Goal: Contribute content: Contribute content

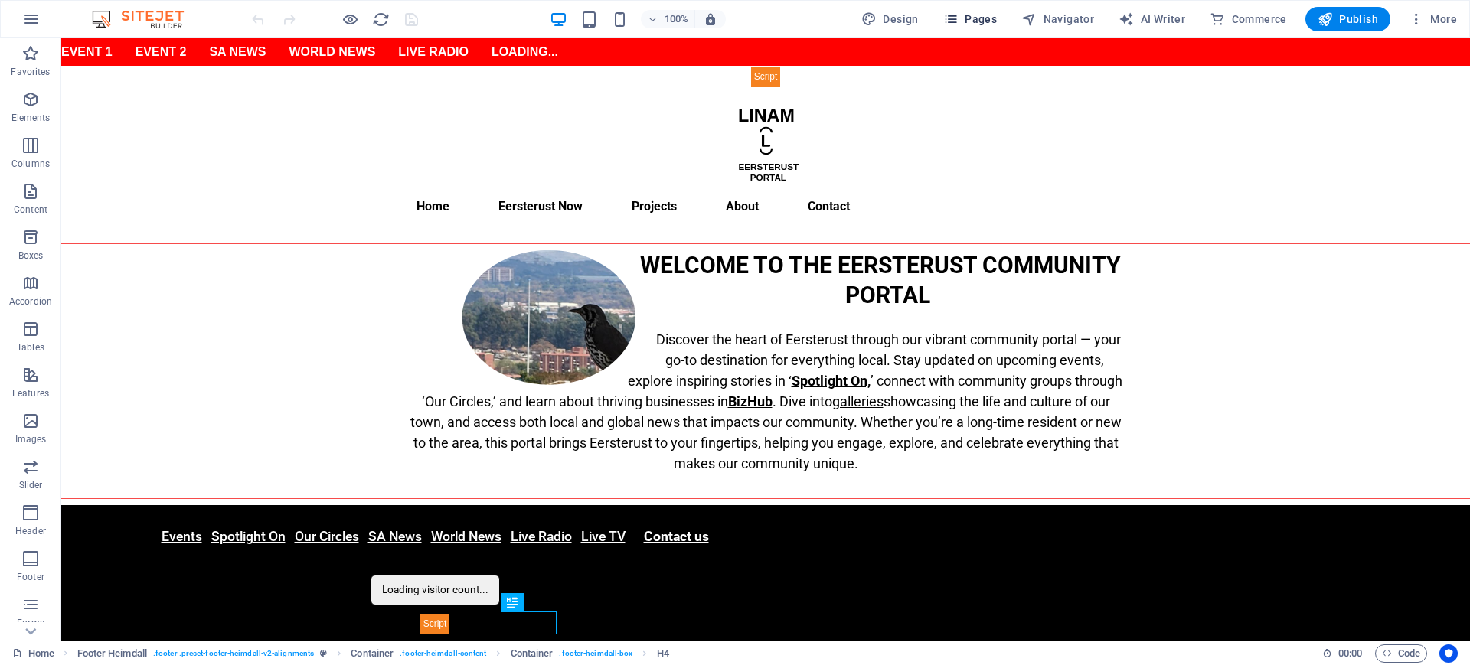
click at [975, 15] on span "Pages" at bounding box center [970, 18] width 54 height 15
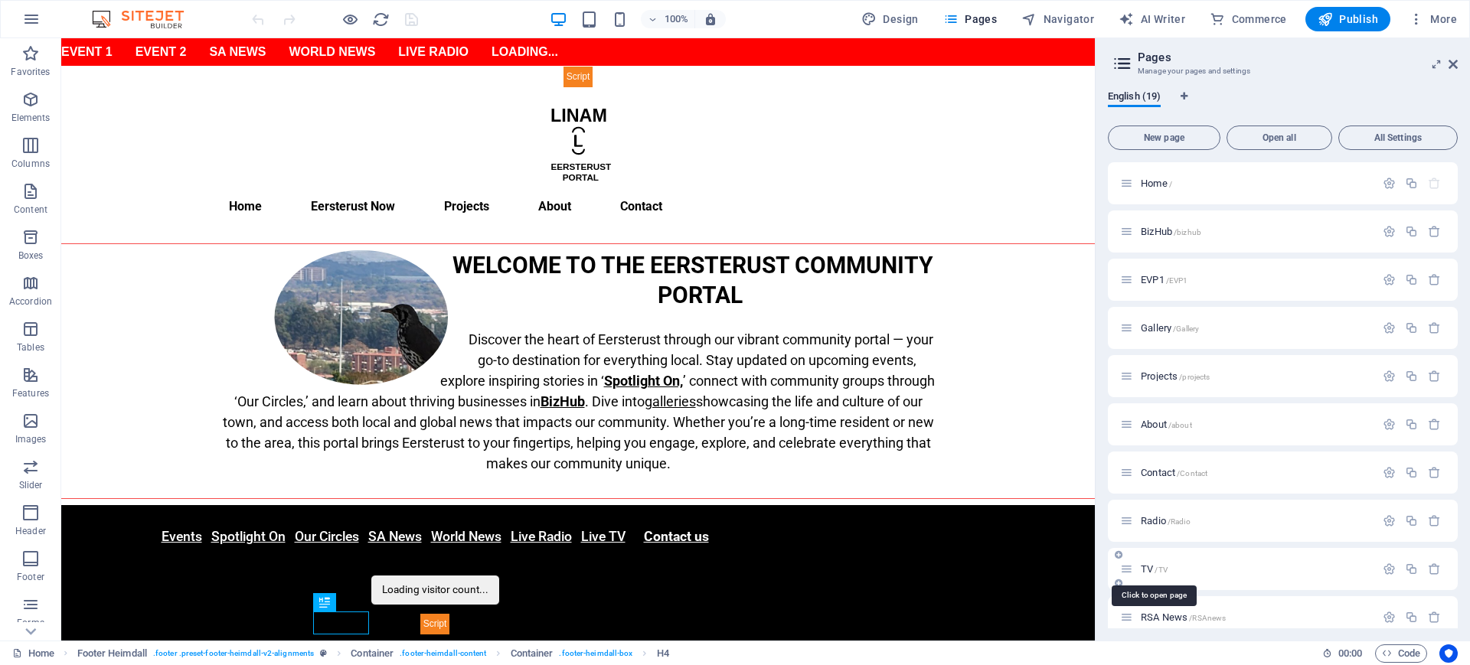
click at [1153, 570] on span "TV /TV" at bounding box center [1154, 569] width 27 height 11
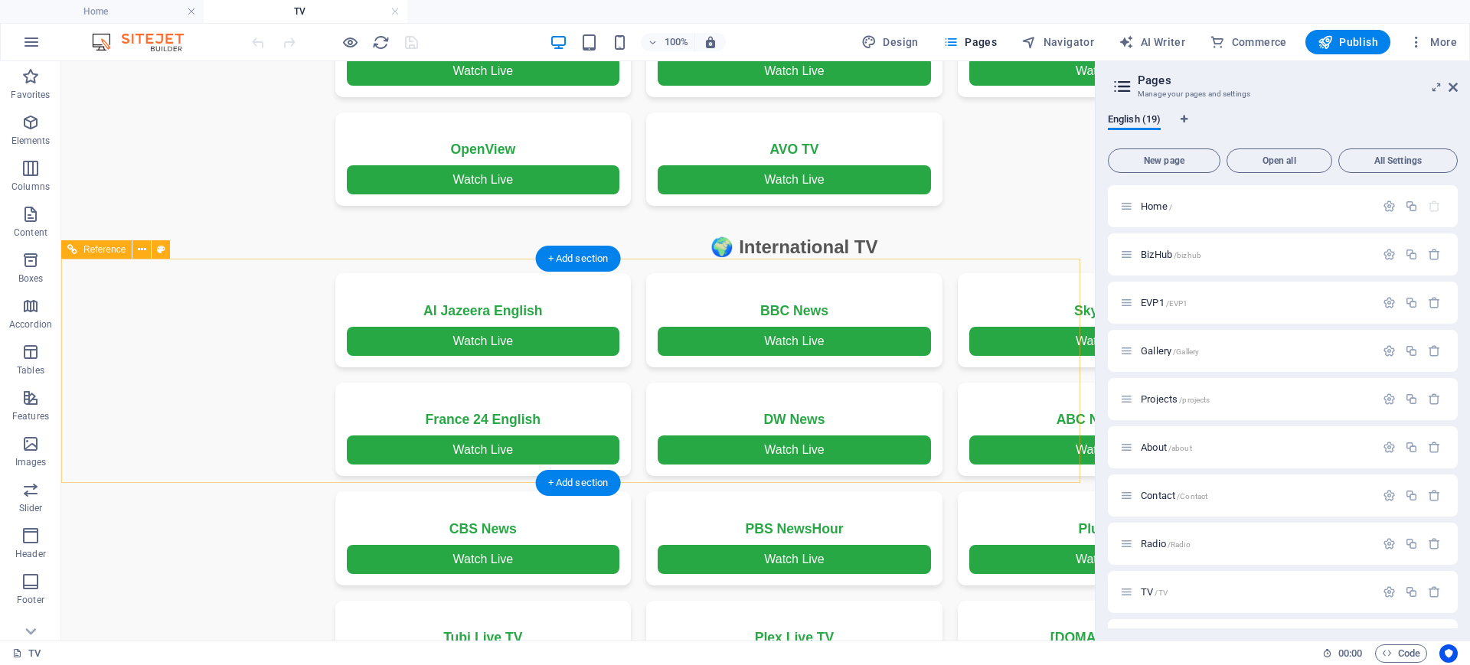
scroll to position [1531, 0]
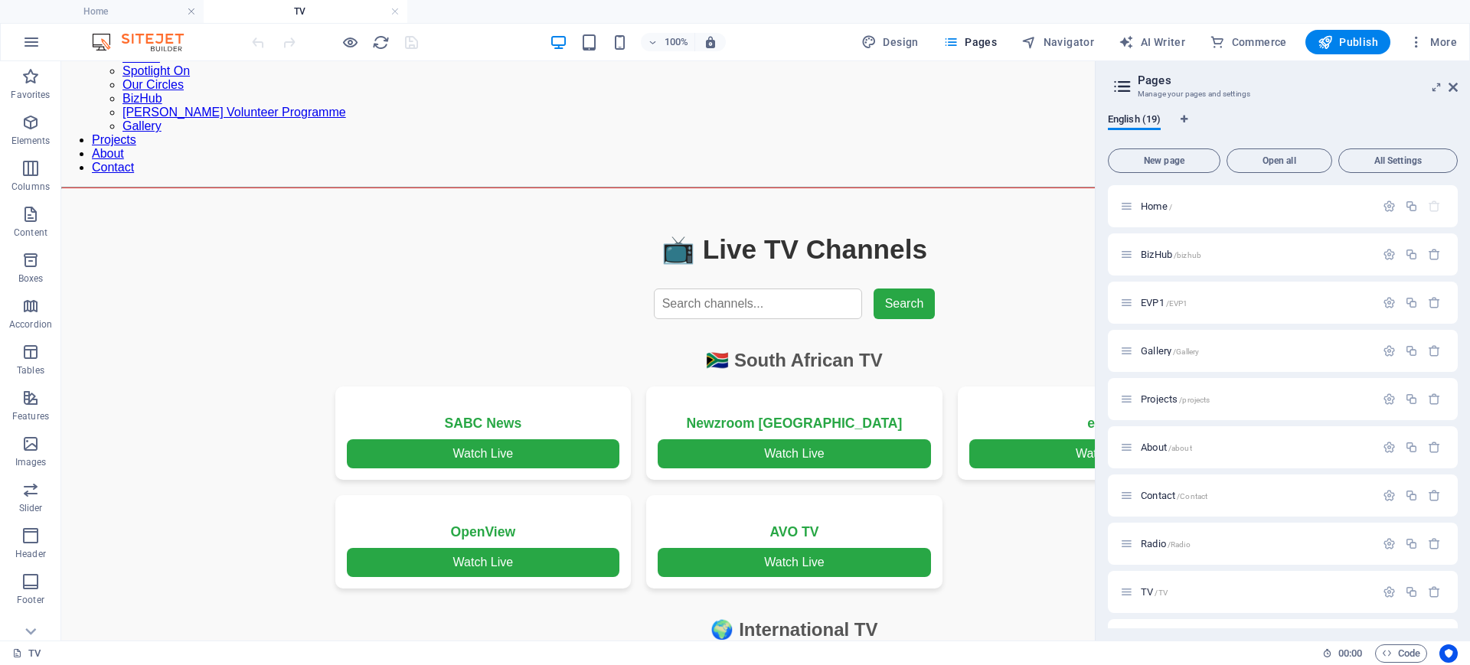
drag, startPoint x: 1160, startPoint y: 157, endPoint x: 1158, endPoint y: 176, distance: 19.2
click at [1160, 157] on span "New page" at bounding box center [1164, 160] width 99 height 9
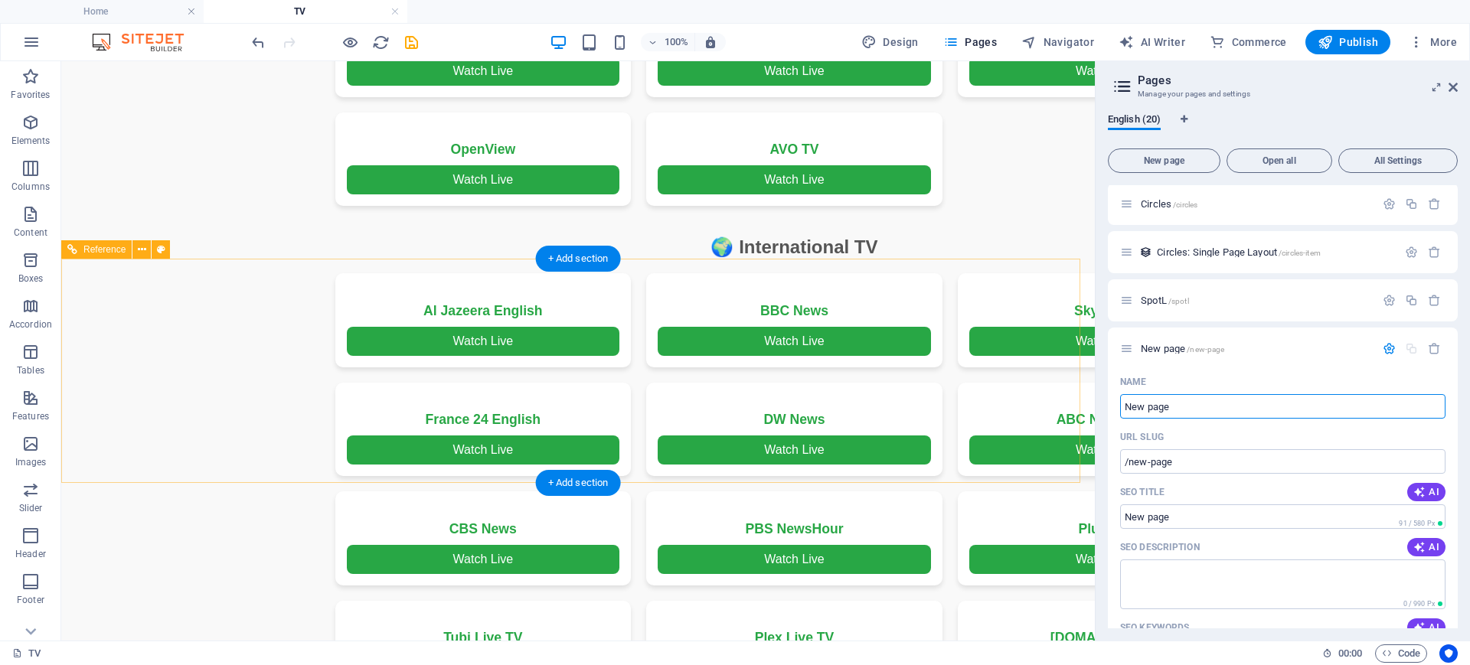
scroll to position [2297, 0]
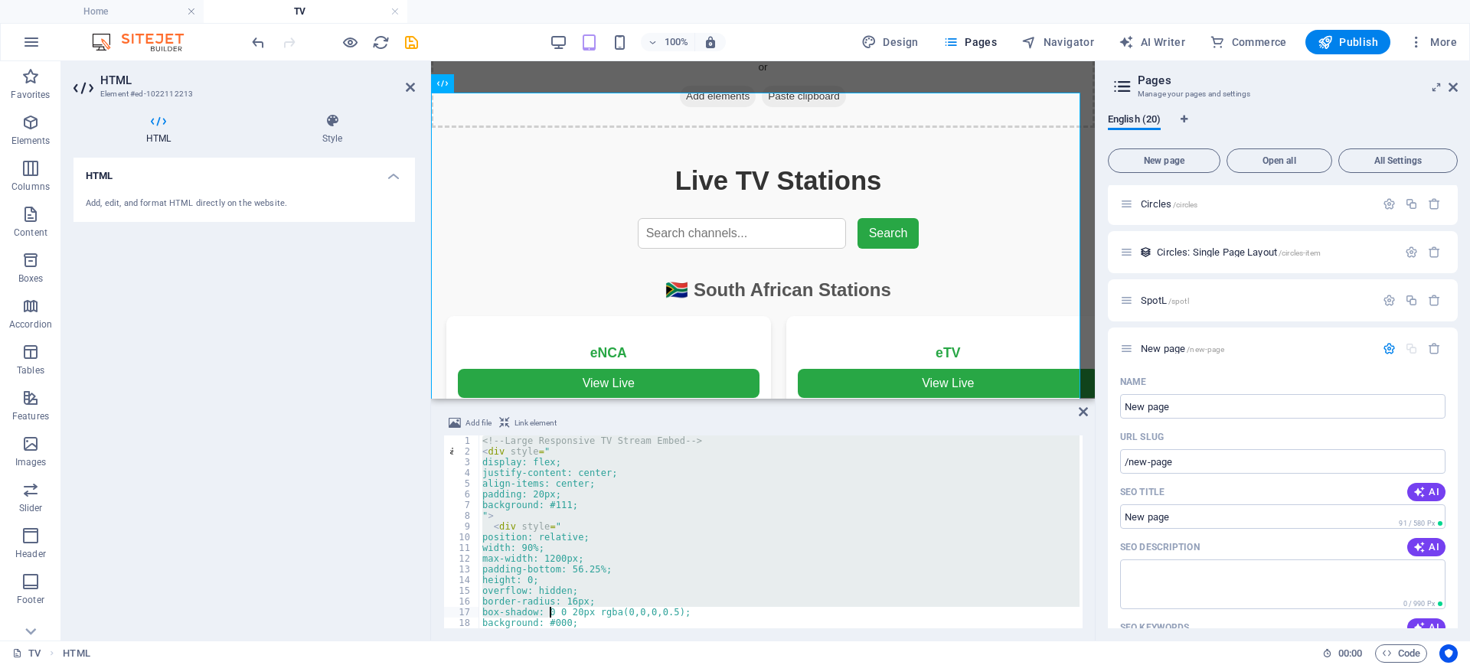
scroll to position [139, 0]
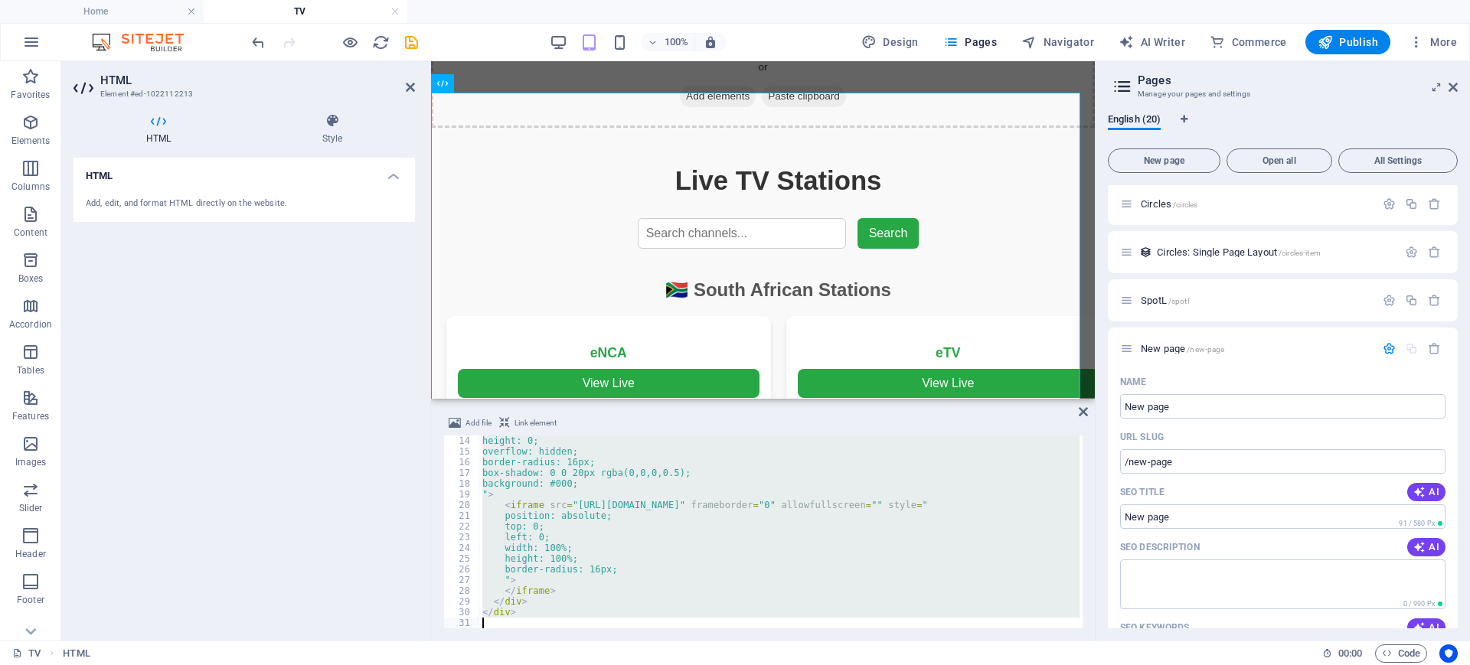
drag, startPoint x: 479, startPoint y: 442, endPoint x: 556, endPoint y: 567, distance: 146.4
click at [563, 641] on section "Favorites Elements Columns Content Boxes Accordion Tables Features Images Slide…" at bounding box center [547, 351] width 1095 height 580
type textarea "</div>"
drag, startPoint x: 1207, startPoint y: 462, endPoint x: 1096, endPoint y: 461, distance: 111.0
click at [1096, 461] on aside "Pages Manage your pages and settings English (20) New page Open all All Setting…" at bounding box center [1282, 351] width 375 height 580
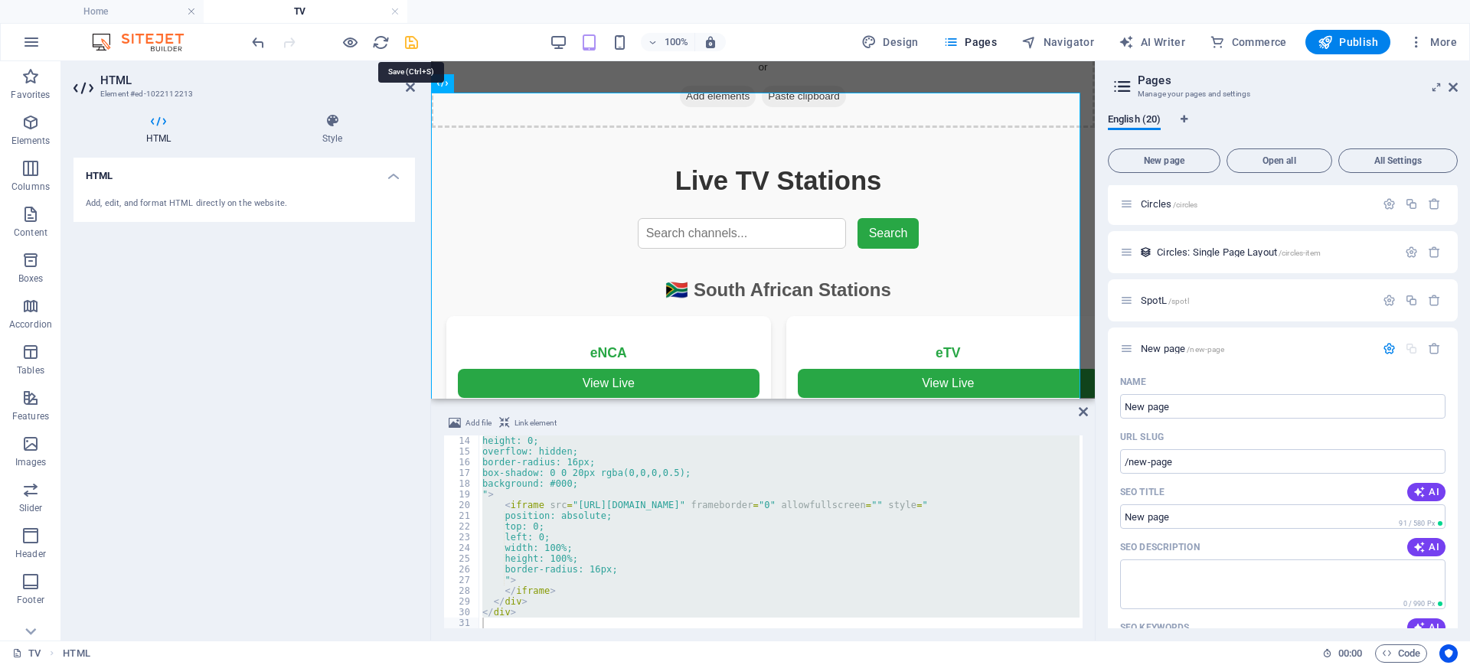
click at [413, 37] on icon "save" at bounding box center [412, 43] width 18 height 18
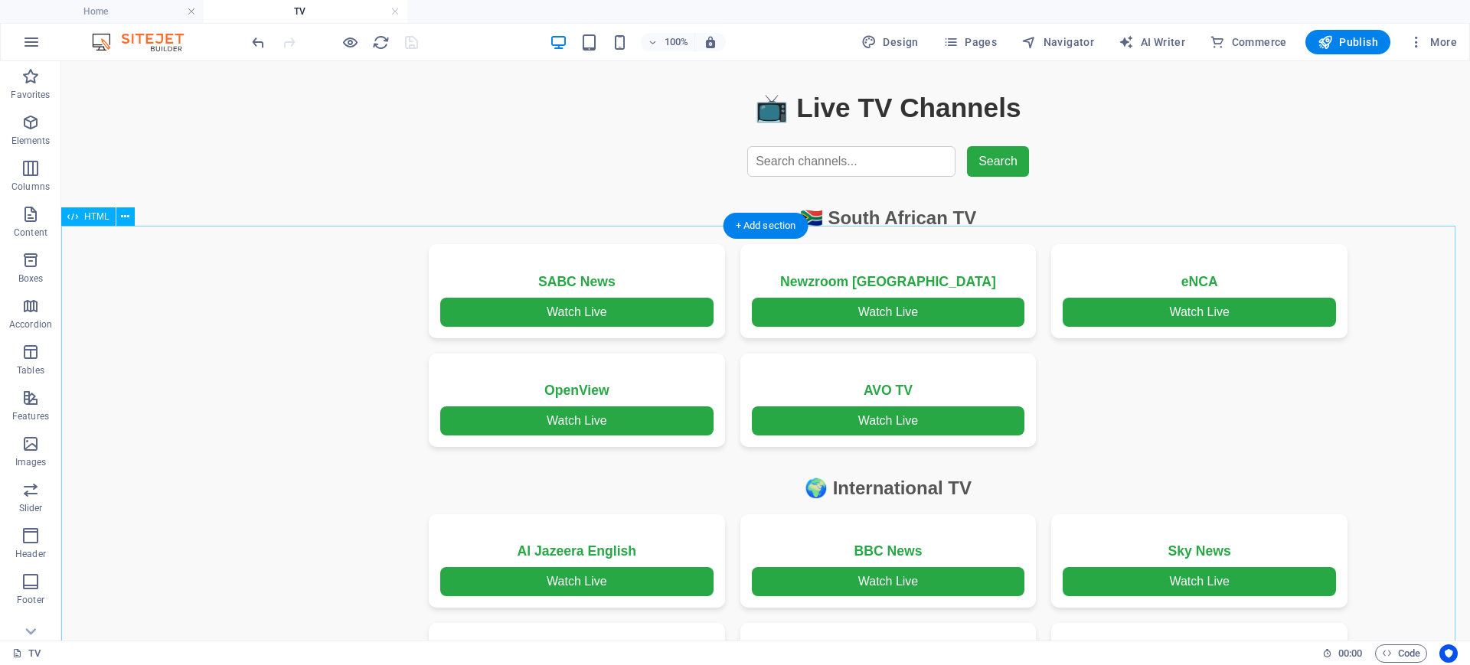
scroll to position [1789, 0]
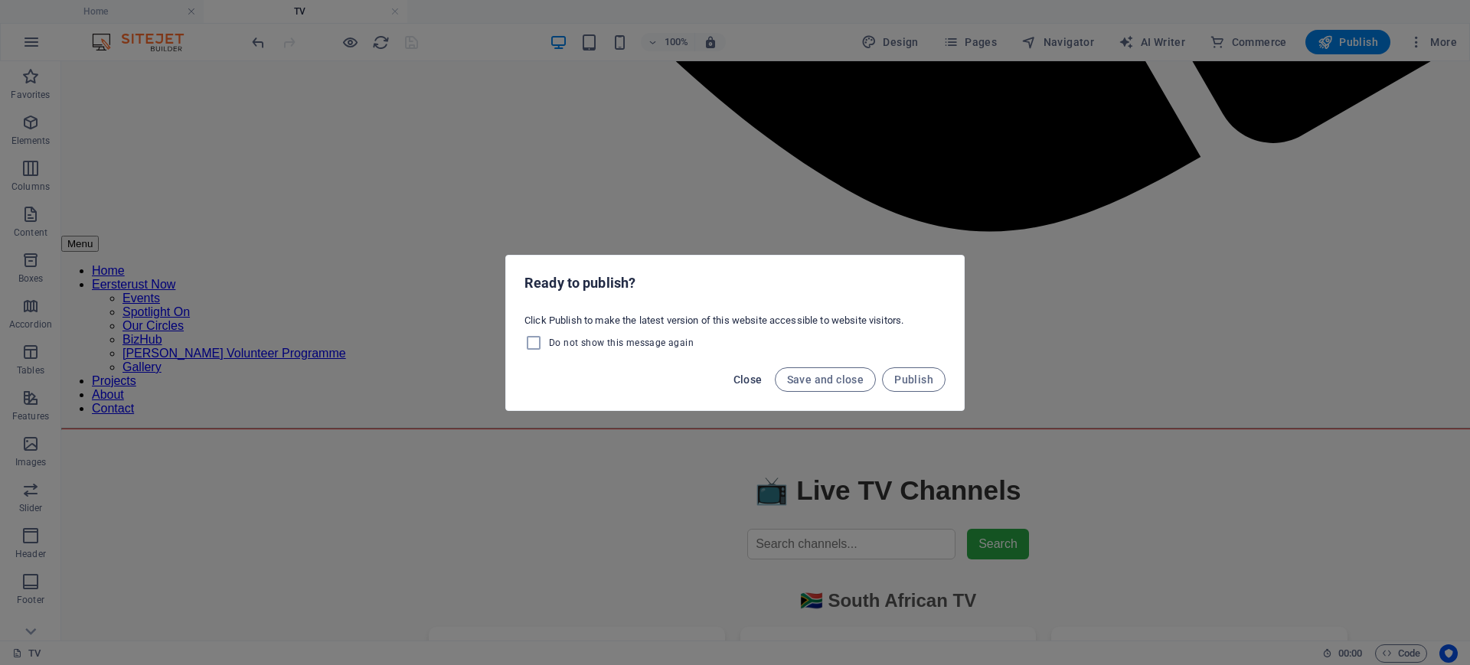
click at [743, 382] on span "Close" at bounding box center [748, 380] width 29 height 12
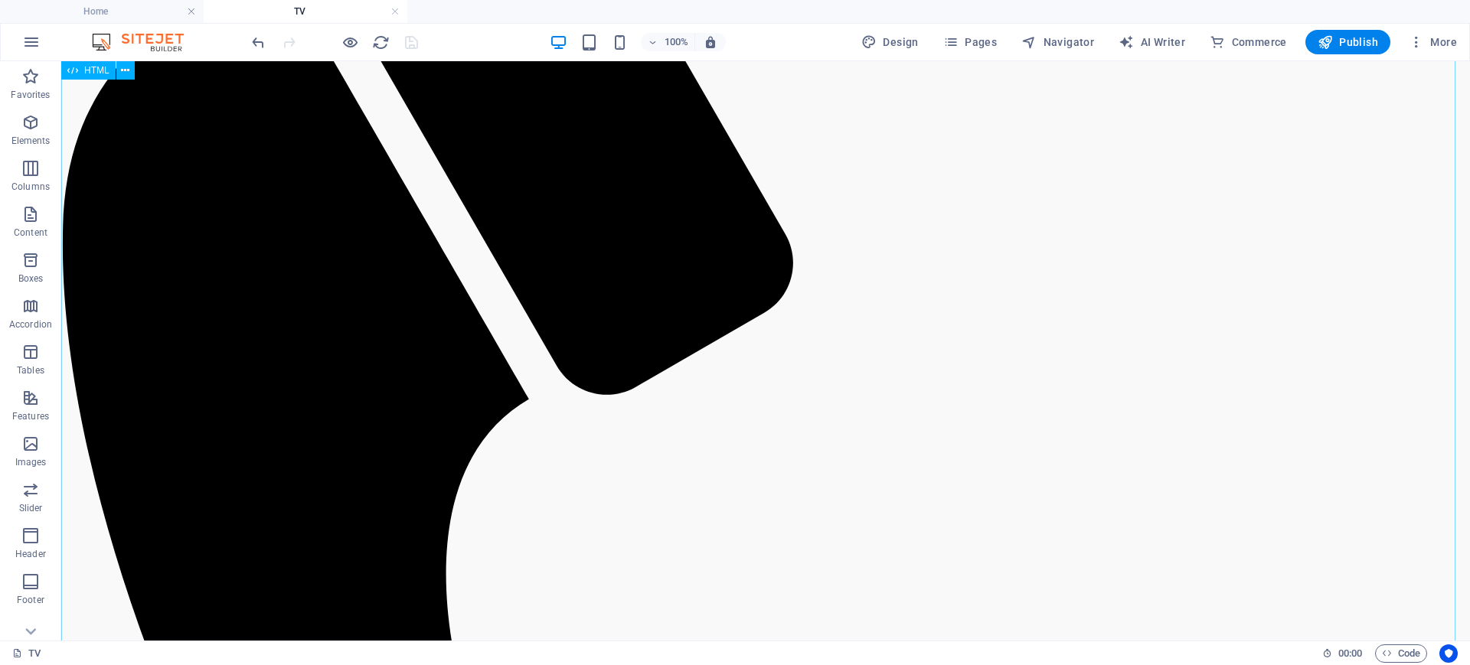
scroll to position [766, 0]
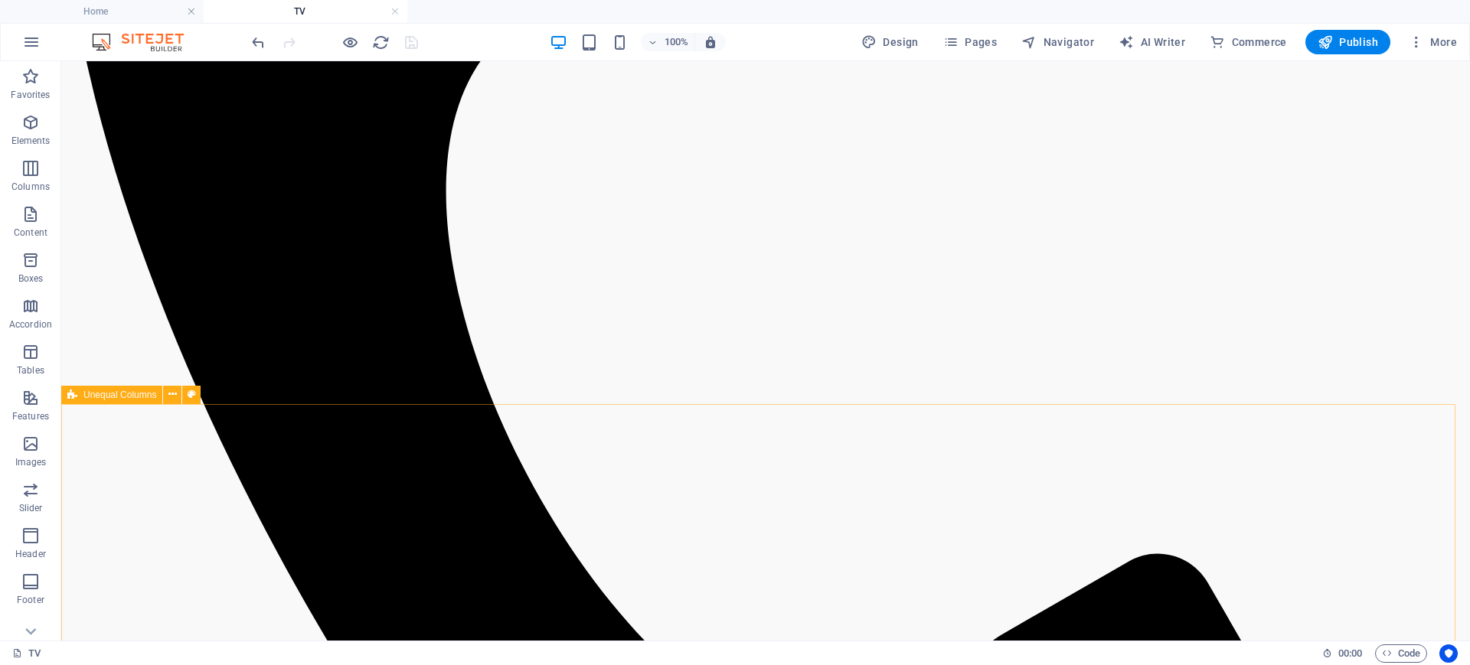
click at [118, 399] on span "Unequal Columns" at bounding box center [119, 394] width 73 height 9
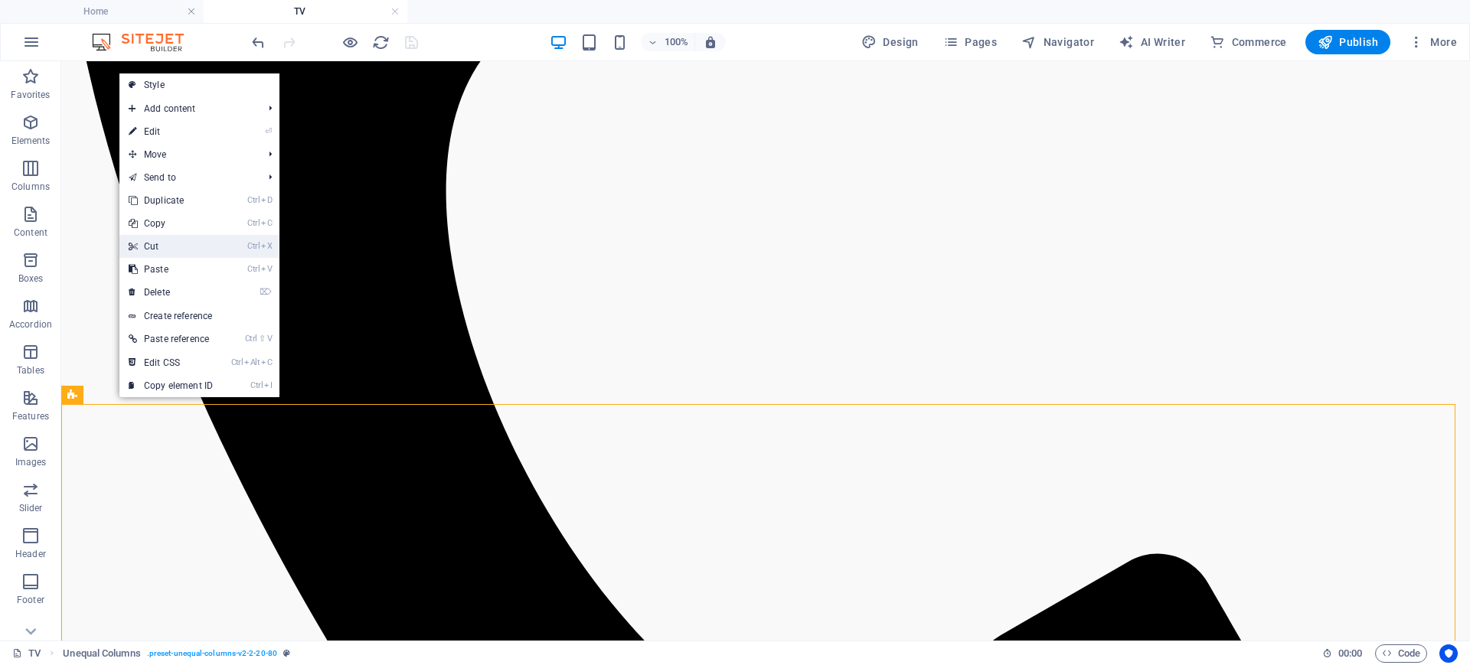
click at [189, 244] on link "Ctrl X Cut" at bounding box center [170, 246] width 103 height 23
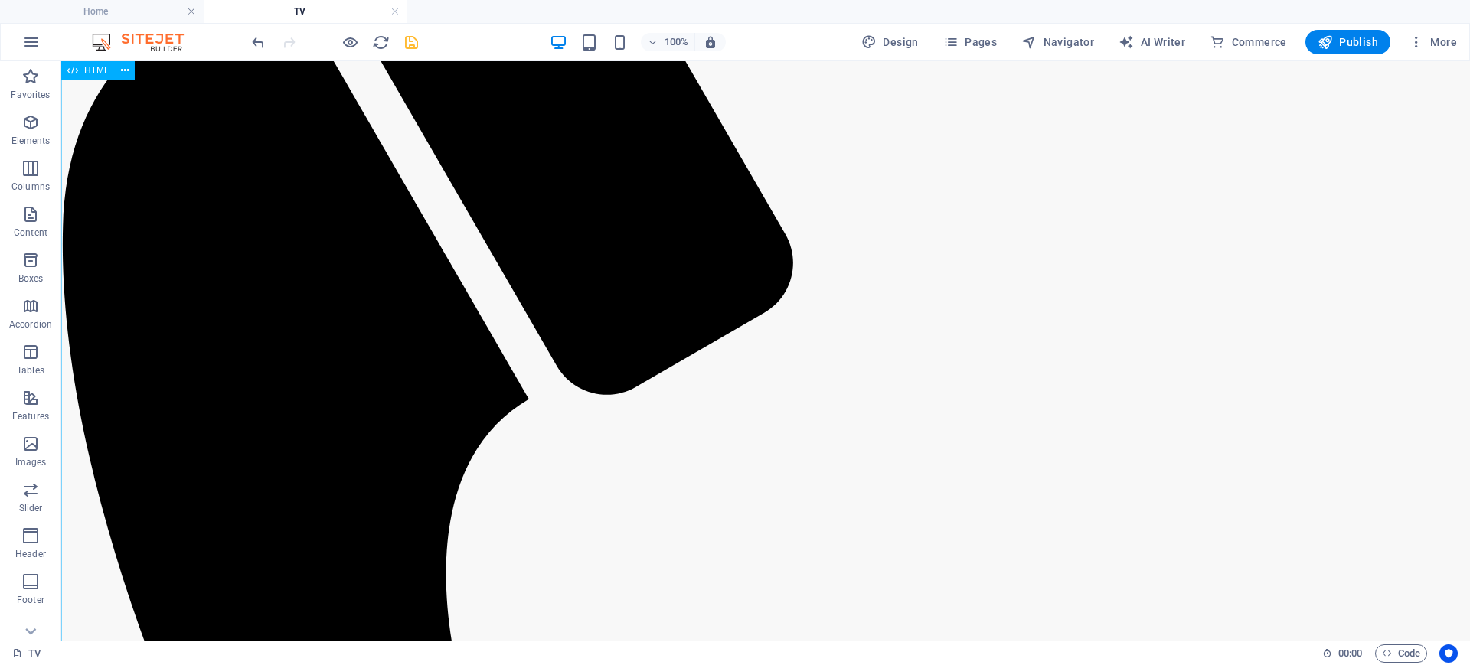
scroll to position [0, 0]
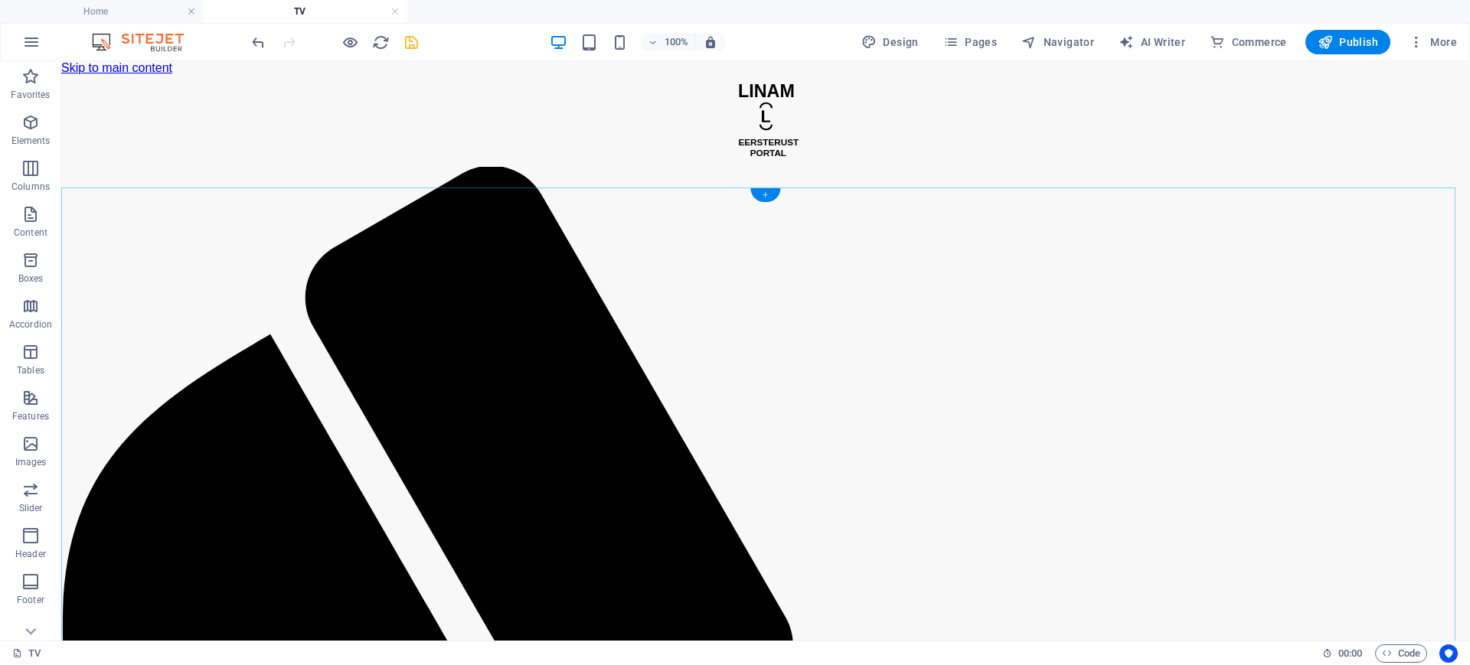
click at [763, 199] on div "+" at bounding box center [765, 195] width 30 height 14
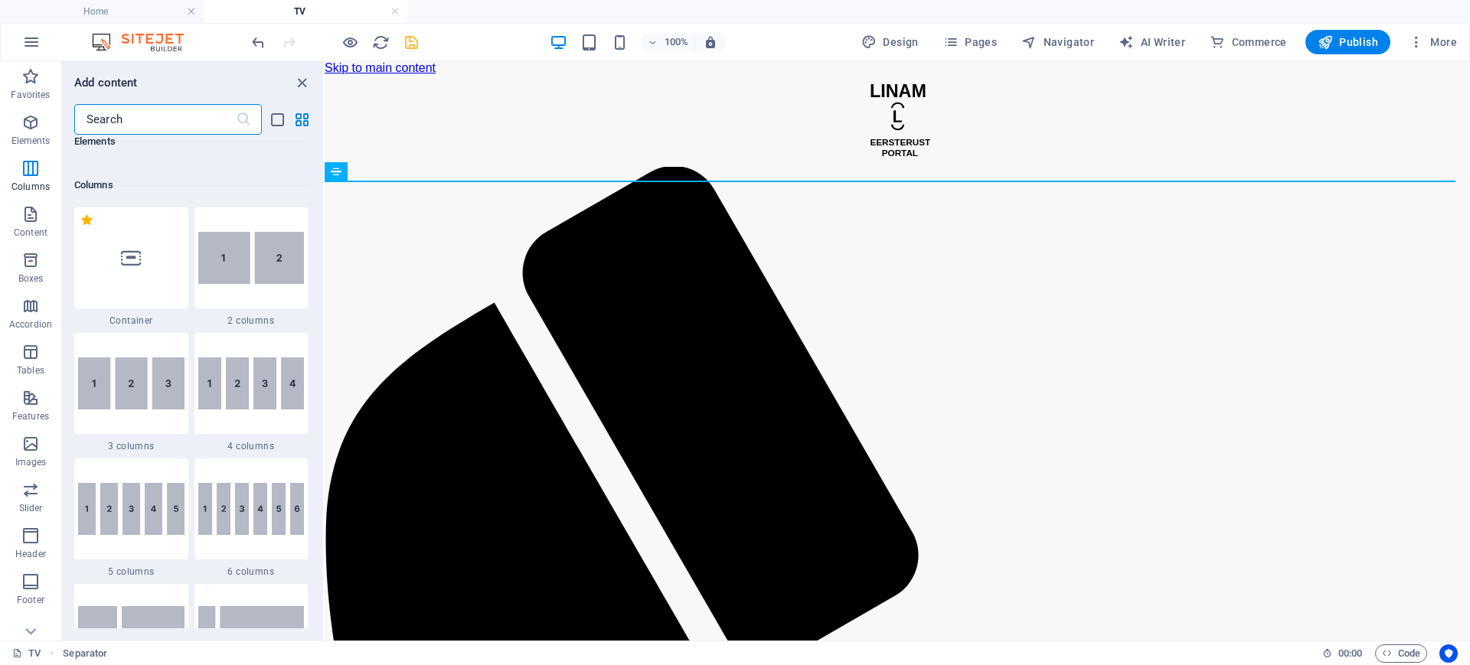
scroll to position [382, 0]
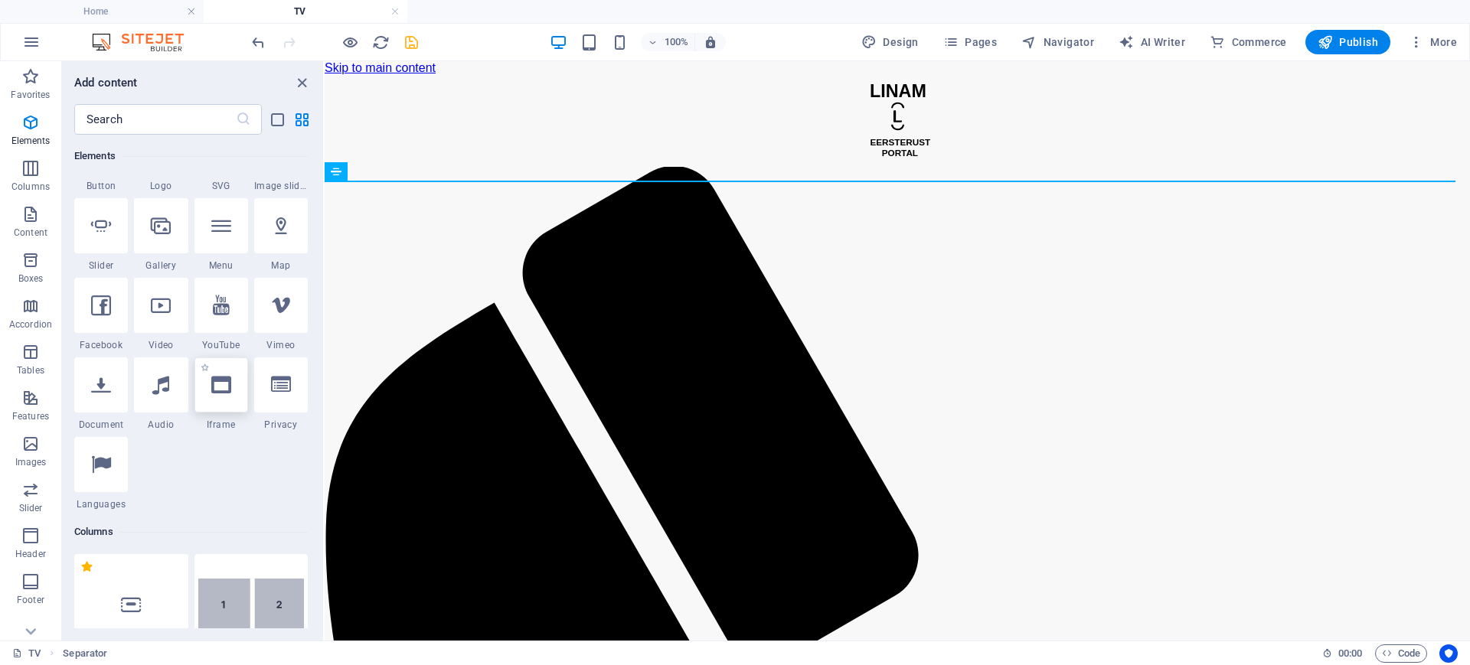
click at [221, 394] on icon at bounding box center [221, 385] width 20 height 20
select select "%"
select select "px"
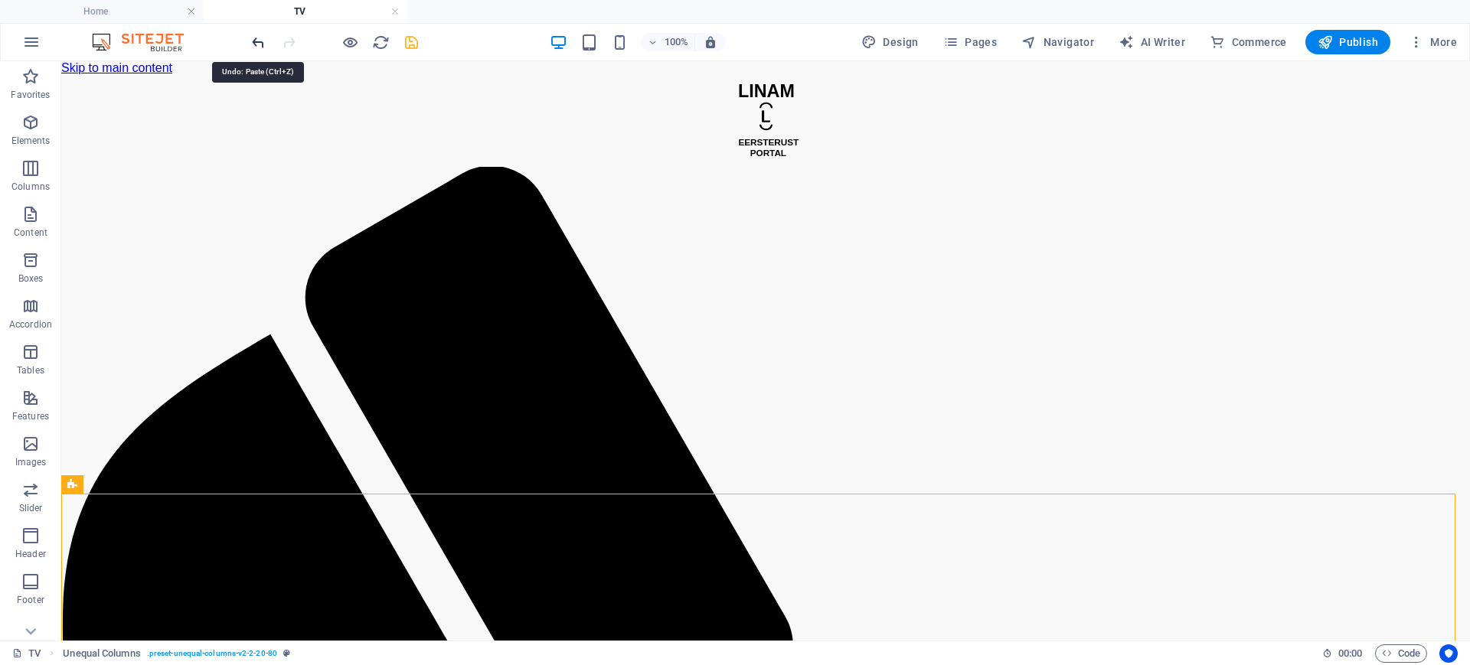
click at [257, 44] on icon "undo" at bounding box center [259, 43] width 18 height 18
click at [263, 34] on icon "undo" at bounding box center [259, 43] width 18 height 18
click at [39, 135] on p "Elements" at bounding box center [30, 141] width 39 height 12
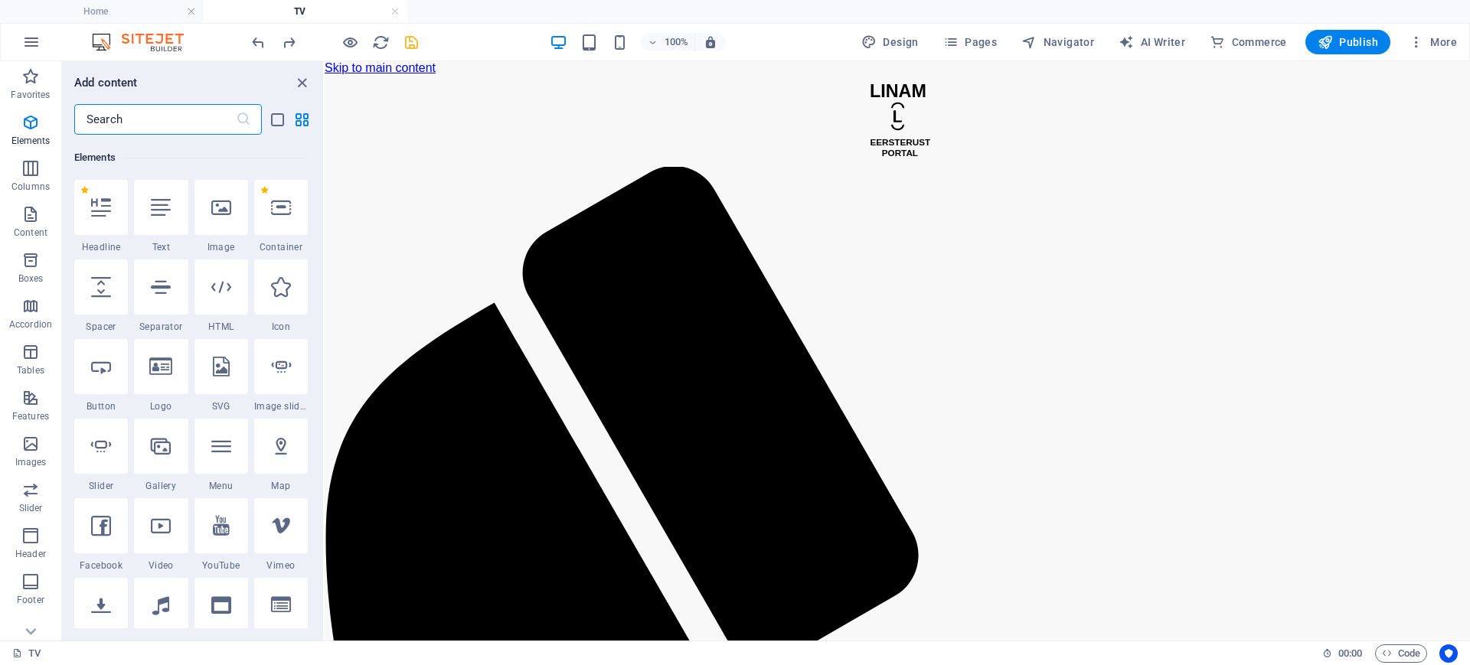
scroll to position [163, 0]
click at [221, 290] on icon at bounding box center [221, 286] width 20 height 20
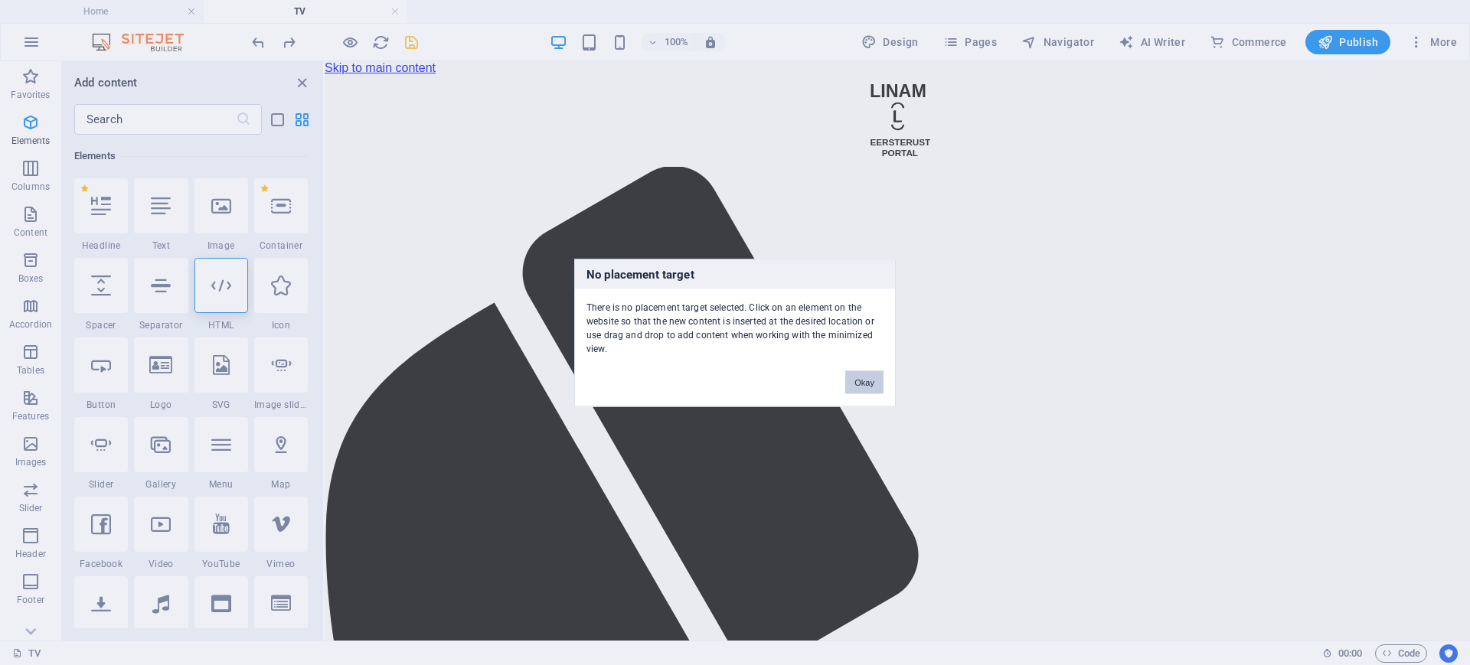
click at [850, 377] on button "Okay" at bounding box center [864, 382] width 38 height 23
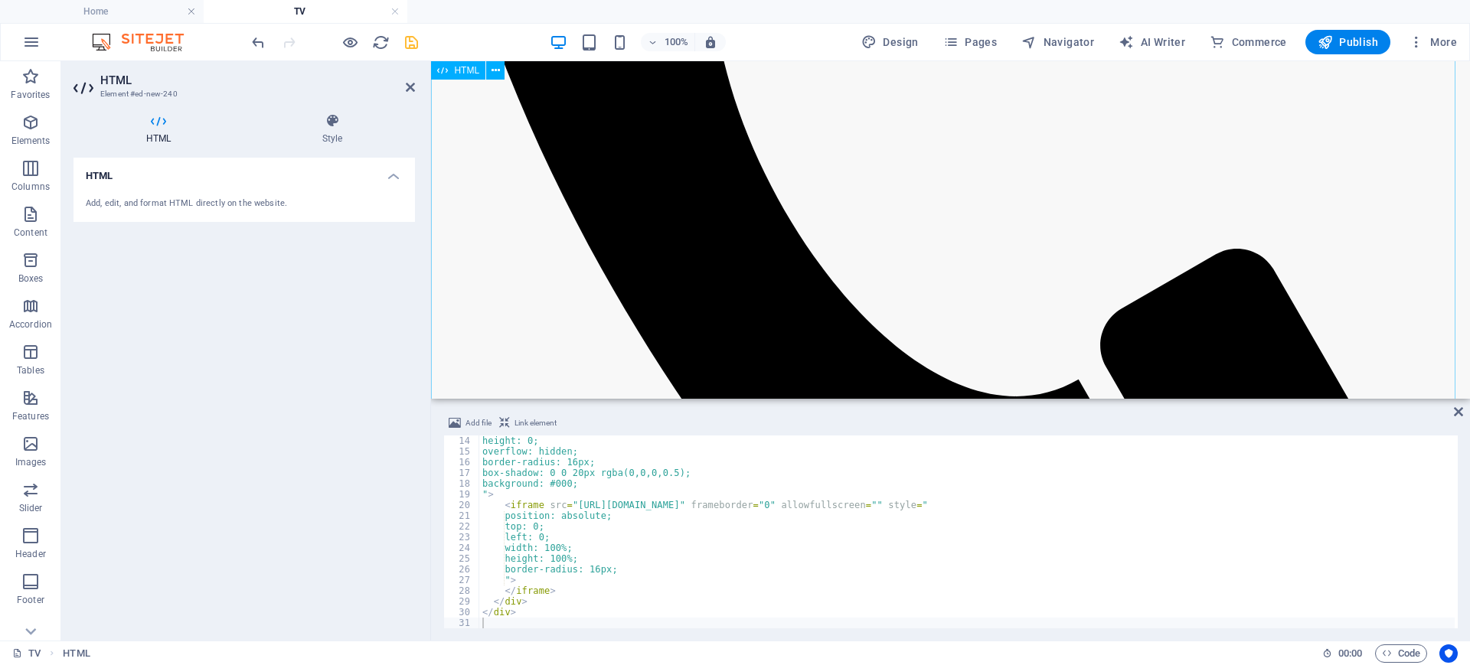
scroll to position [383, 0]
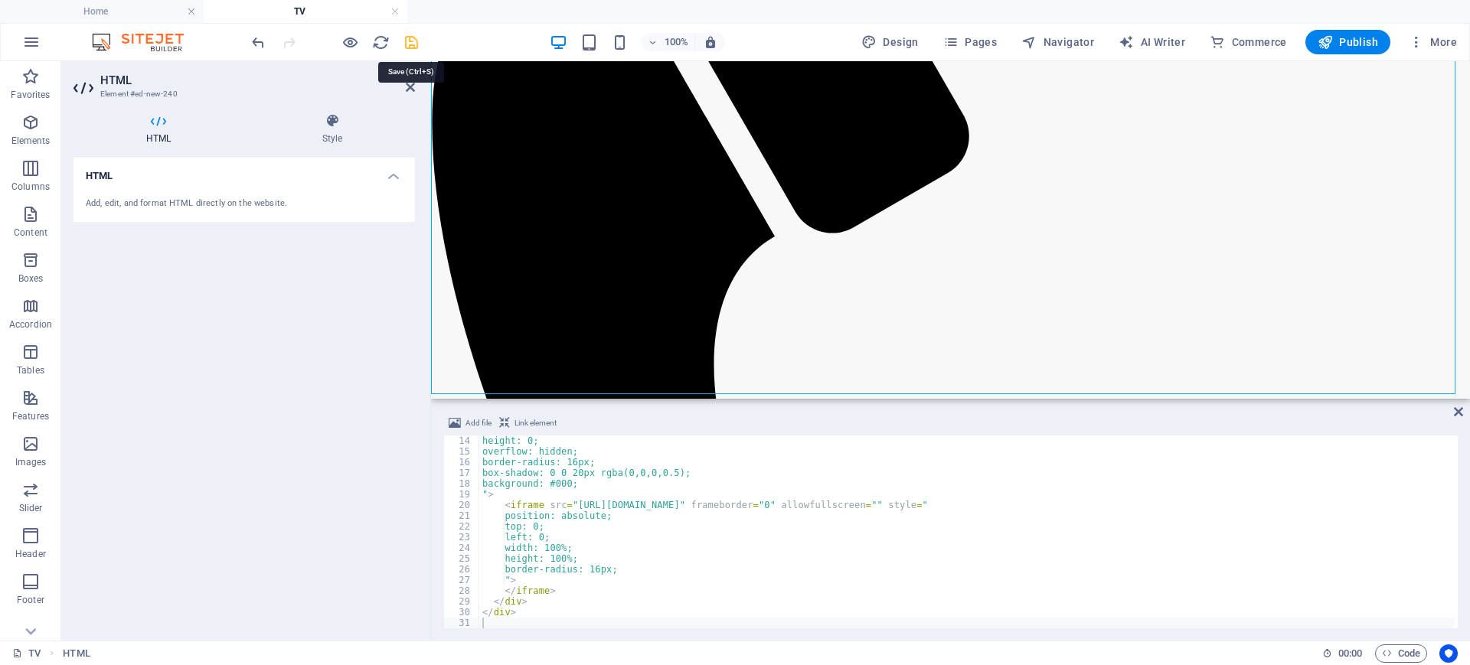
click at [404, 41] on icon "save" at bounding box center [412, 43] width 18 height 18
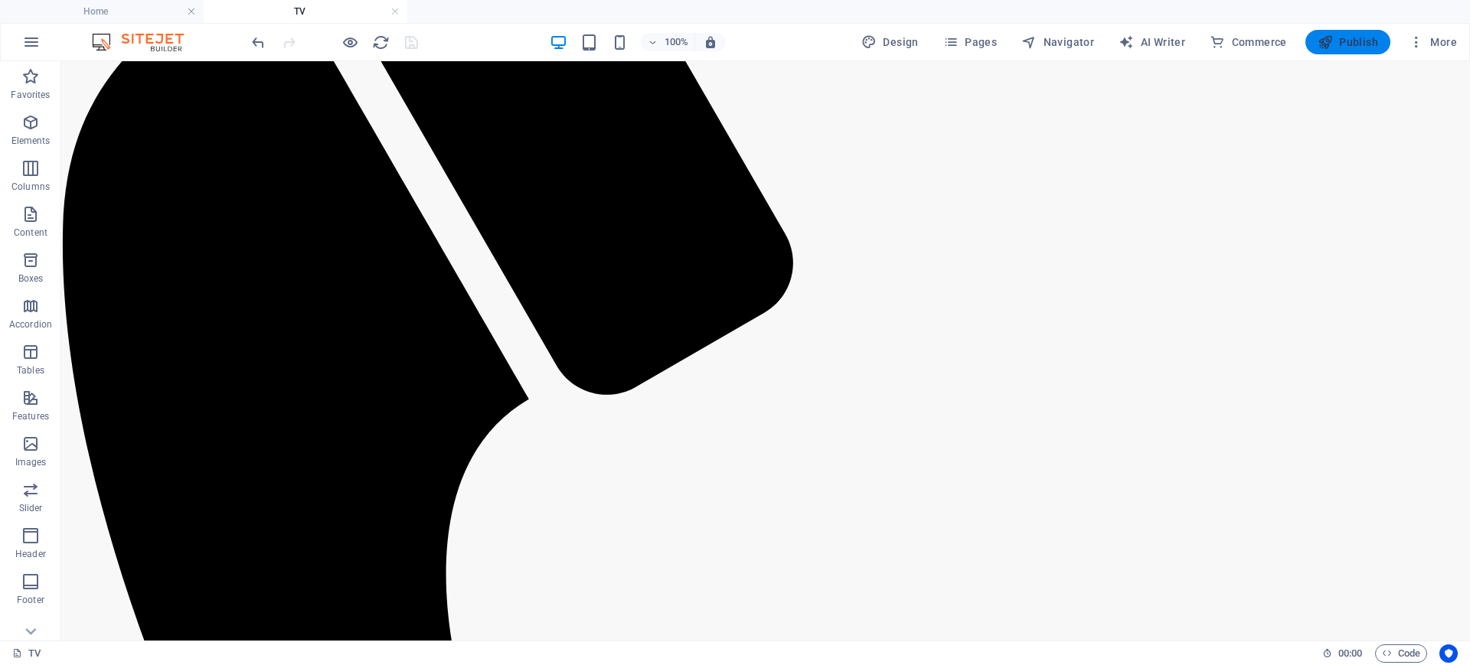
click at [1357, 46] on span "Publish" at bounding box center [1348, 41] width 60 height 15
